Goal: Task Accomplishment & Management: Manage account settings

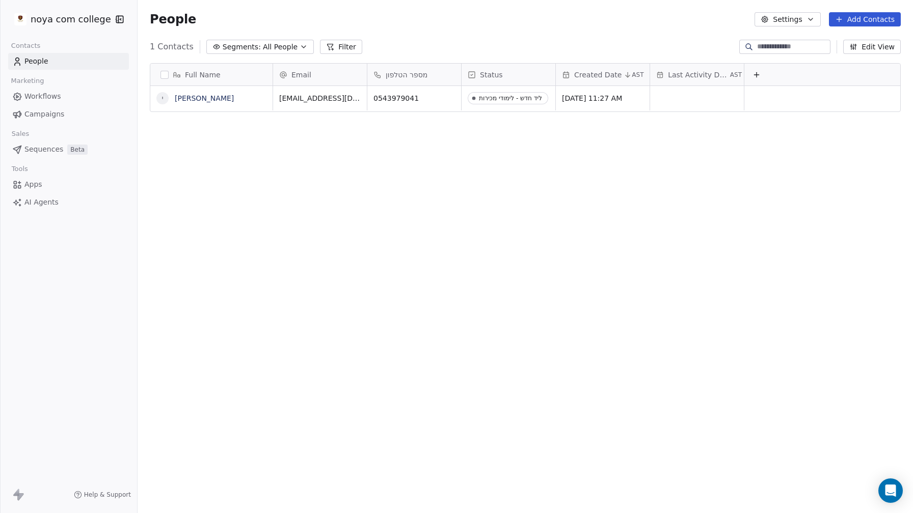
scroll to position [452, 775]
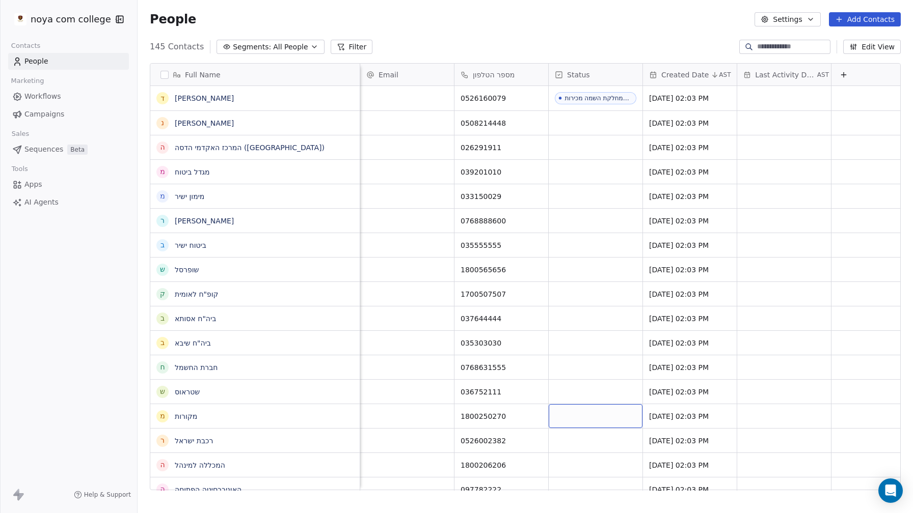
scroll to position [0, 1]
click at [838, 72] on icon at bounding box center [842, 75] width 8 height 8
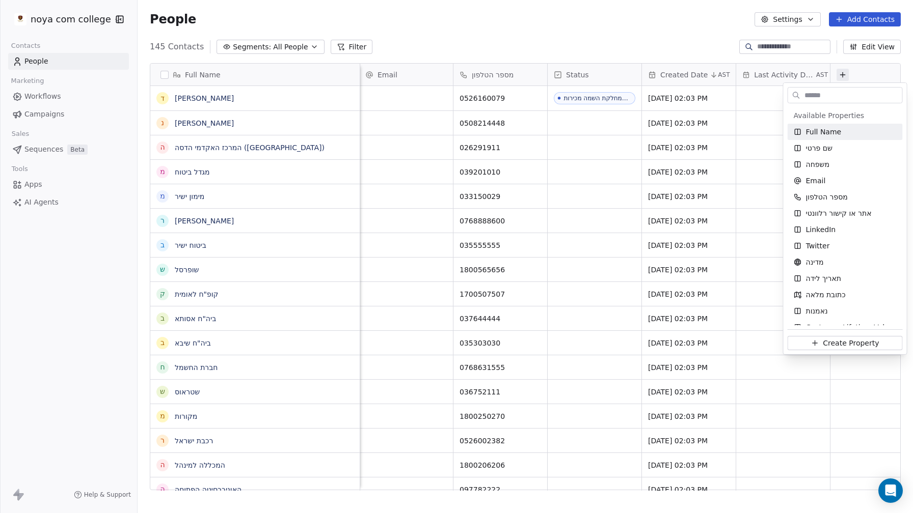
click at [834, 94] on input "text" at bounding box center [852, 95] width 100 height 15
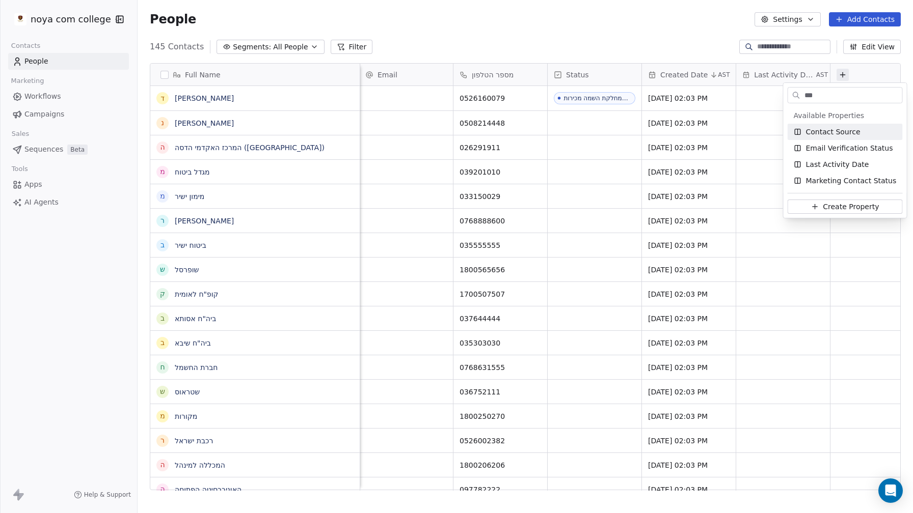
type input "****"
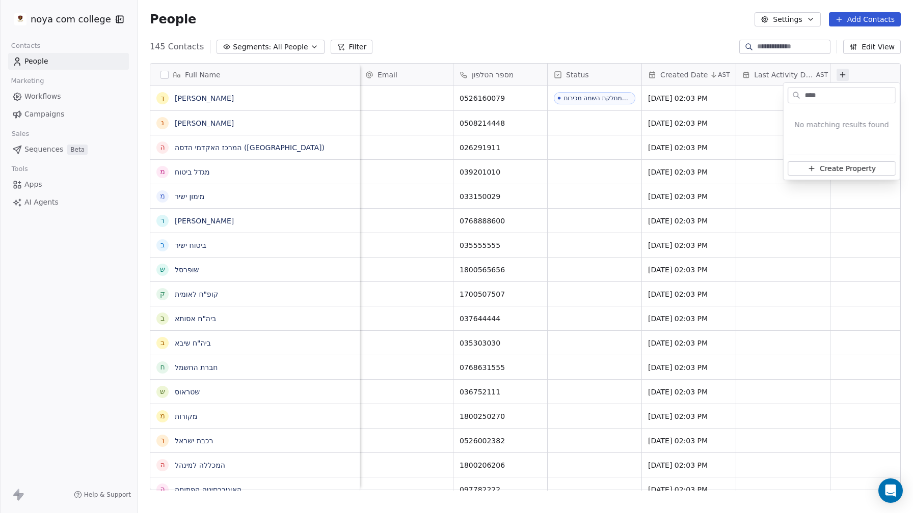
click at [828, 30] on html "noya com college Contacts People Marketing Workflows Campaigns Sales Sequences …" at bounding box center [456, 256] width 913 height 513
